Goal: Task Accomplishment & Management: Manage account settings

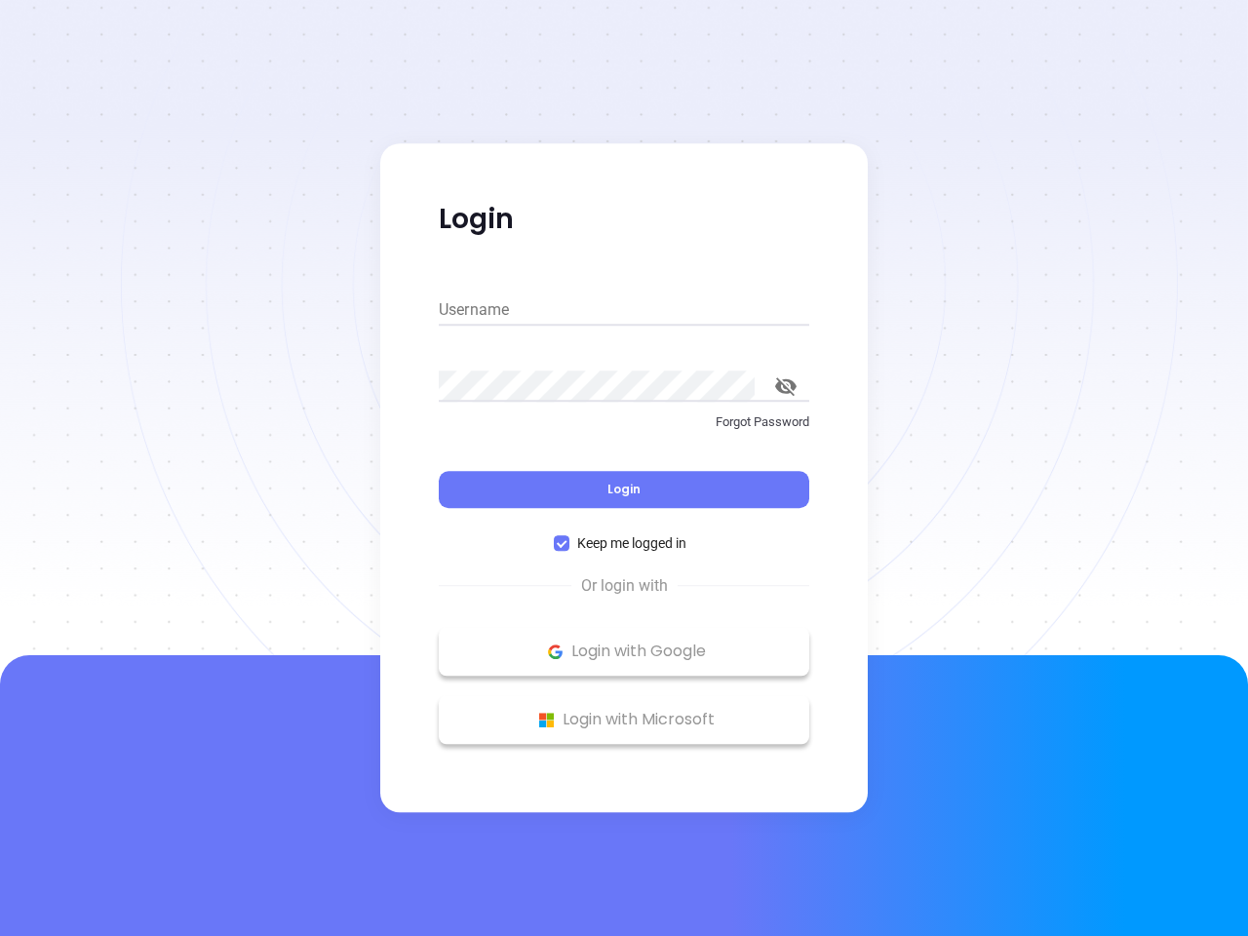
click at [624, 468] on div "Login" at bounding box center [624, 477] width 370 height 60
click at [624, 310] on input "Username" at bounding box center [624, 309] width 370 height 31
click at [786, 386] on icon "toggle password visibility" at bounding box center [785, 386] width 21 height 19
click at [624, 489] on span "Login" at bounding box center [623, 489] width 33 height 17
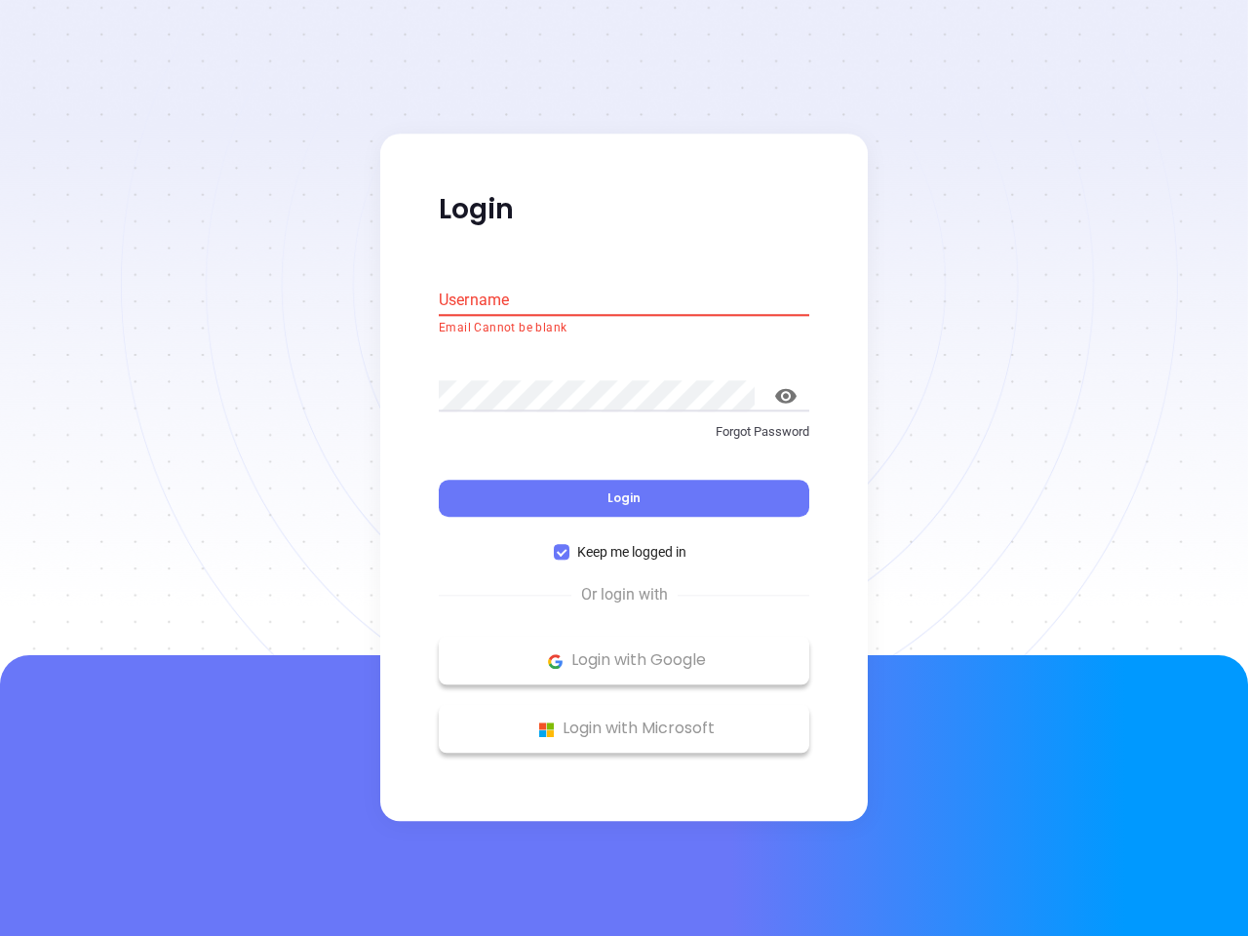
click at [624, 543] on span "Keep me logged in" at bounding box center [631, 552] width 125 height 21
click at [569, 545] on input "Keep me logged in" at bounding box center [562, 553] width 16 height 16
checkbox input "false"
click at [624, 651] on p "Login with Google" at bounding box center [623, 660] width 351 height 29
click at [624, 719] on p "Login with Microsoft" at bounding box center [623, 728] width 351 height 29
